Goal: Information Seeking & Learning: Learn about a topic

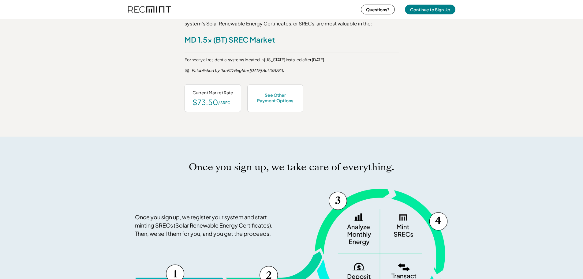
scroll to position [327, 0]
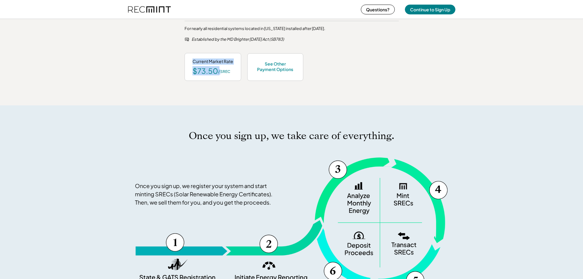
drag, startPoint x: 220, startPoint y: 69, endPoint x: 190, endPoint y: 62, distance: 30.5
click at [190, 62] on div "Current Market Rate $73.50 / SREC" at bounding box center [213, 67] width 57 height 28
click at [368, 103] on div "SRECs are bought and sold on markets. Based on your system's location, its 5.59…" at bounding box center [291, 18] width 583 height 173
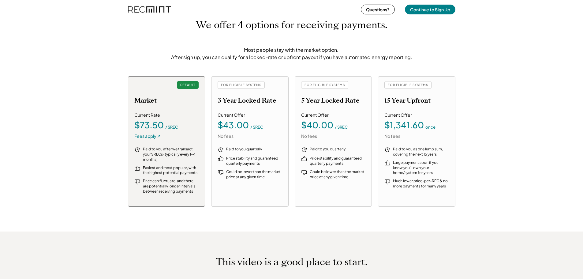
scroll to position [633, 0]
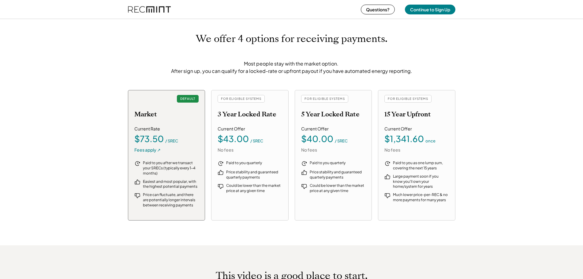
click at [147, 139] on div "$73.50" at bounding box center [148, 138] width 29 height 9
click at [444, 186] on div "Large payment soon if you know you'll own your home/system for years" at bounding box center [421, 181] width 56 height 15
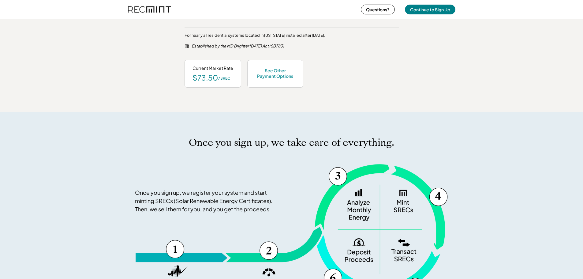
scroll to position [220, 0]
